Goal: Information Seeking & Learning: Learn about a topic

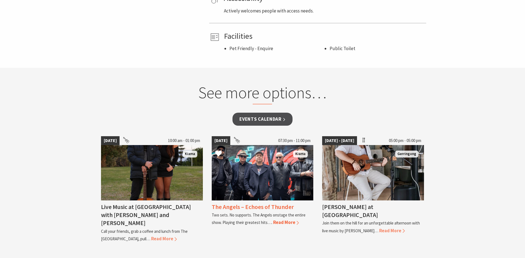
scroll to position [415, 0]
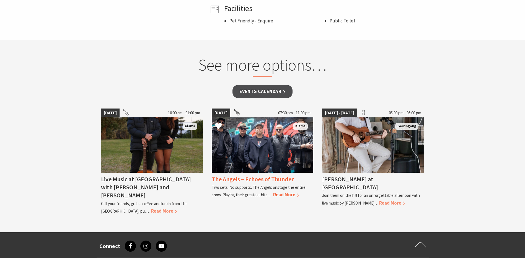
click at [275, 194] on span "Read More" at bounding box center [286, 194] width 26 height 6
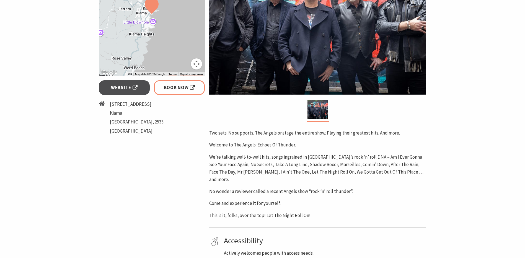
scroll to position [138, 0]
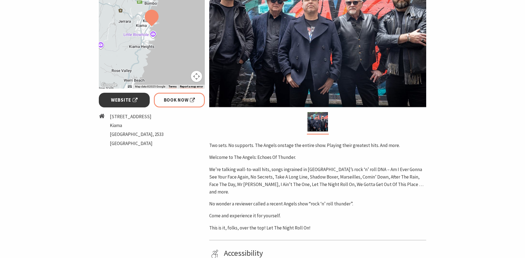
click at [126, 98] on span "Website" at bounding box center [124, 99] width 27 height 7
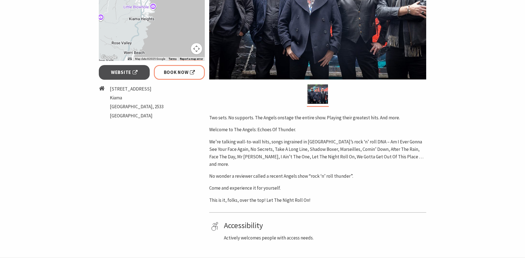
scroll to position [0, 0]
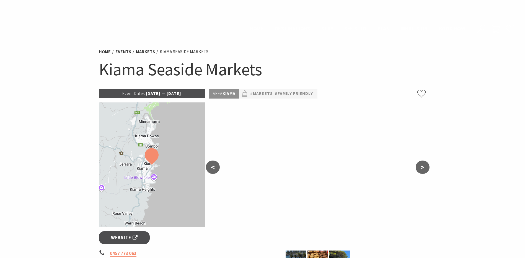
scroll to position [415, 0]
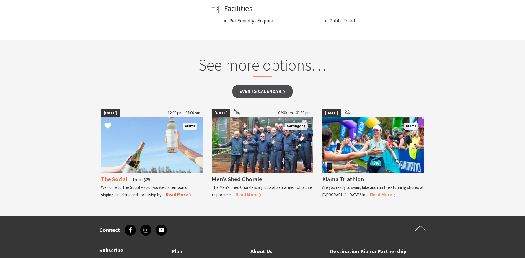
drag, startPoint x: 125, startPoint y: 178, endPoint x: 127, endPoint y: 179, distance: 2.9
click at [125, 178] on h4 "The Social" at bounding box center [114, 179] width 26 height 8
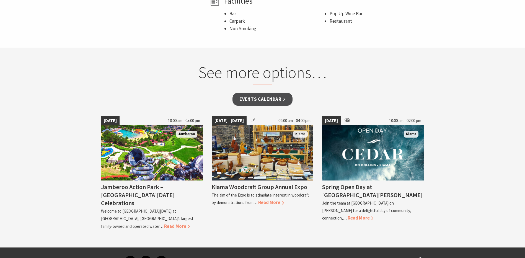
scroll to position [470, 0]
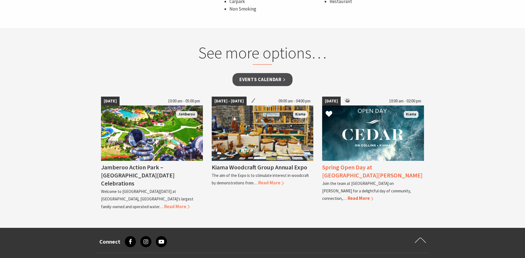
click at [368, 156] on img at bounding box center [373, 132] width 102 height 55
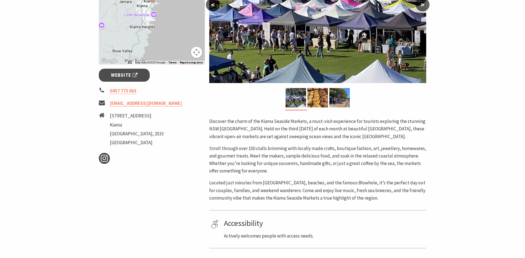
scroll to position [166, 0]
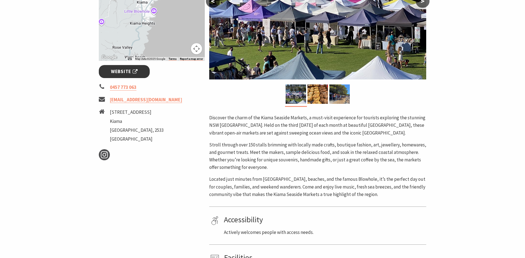
click at [124, 68] on span "Website" at bounding box center [124, 71] width 27 height 7
